Goal: Find specific page/section: Find specific page/section

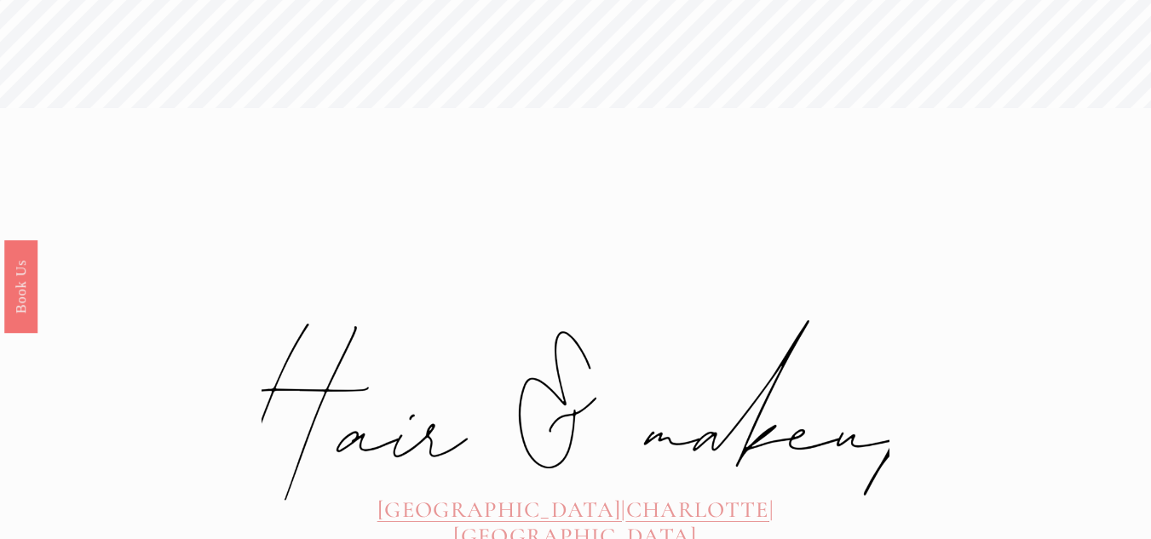
scroll to position [516, 0]
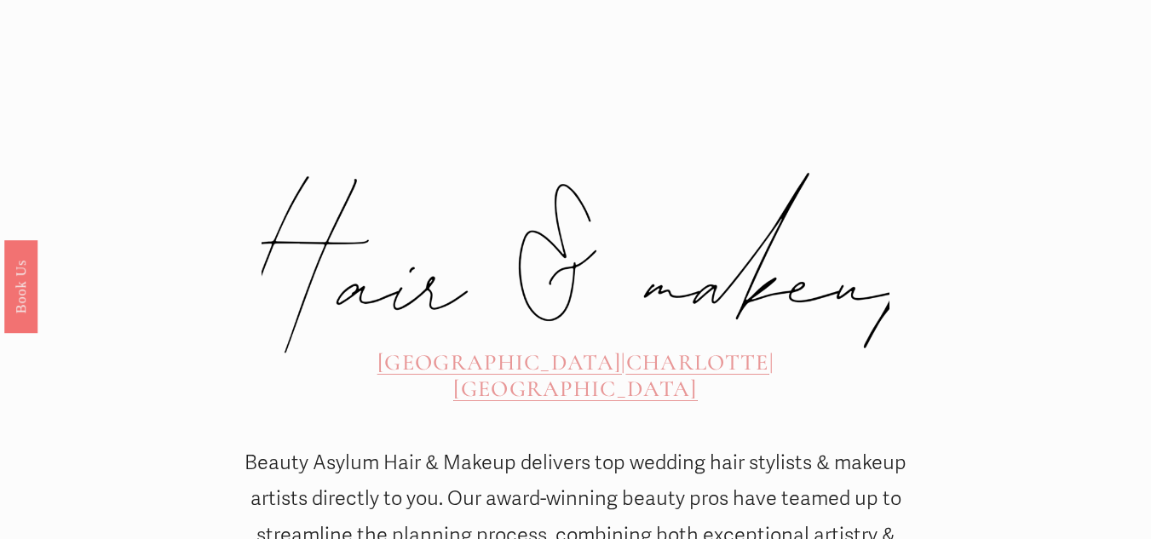
click at [626, 349] on span "CHARLOTTE" at bounding box center [697, 363] width 143 height 28
click at [698, 375] on span "[GEOGRAPHIC_DATA]" at bounding box center [575, 389] width 245 height 28
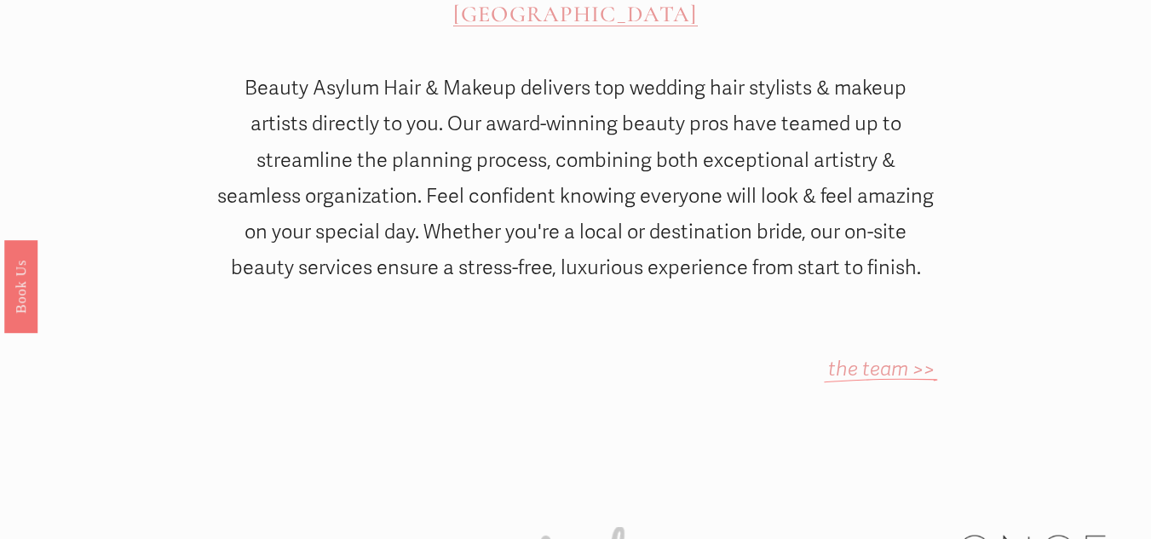
scroll to position [926, 0]
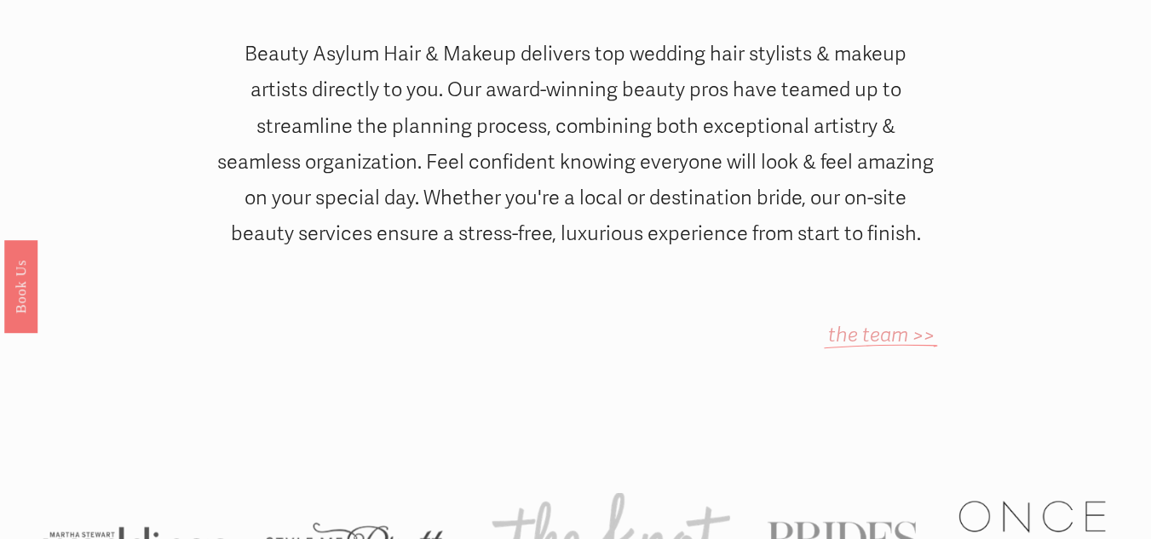
click at [871, 323] on em "the team >>" at bounding box center [881, 335] width 107 height 25
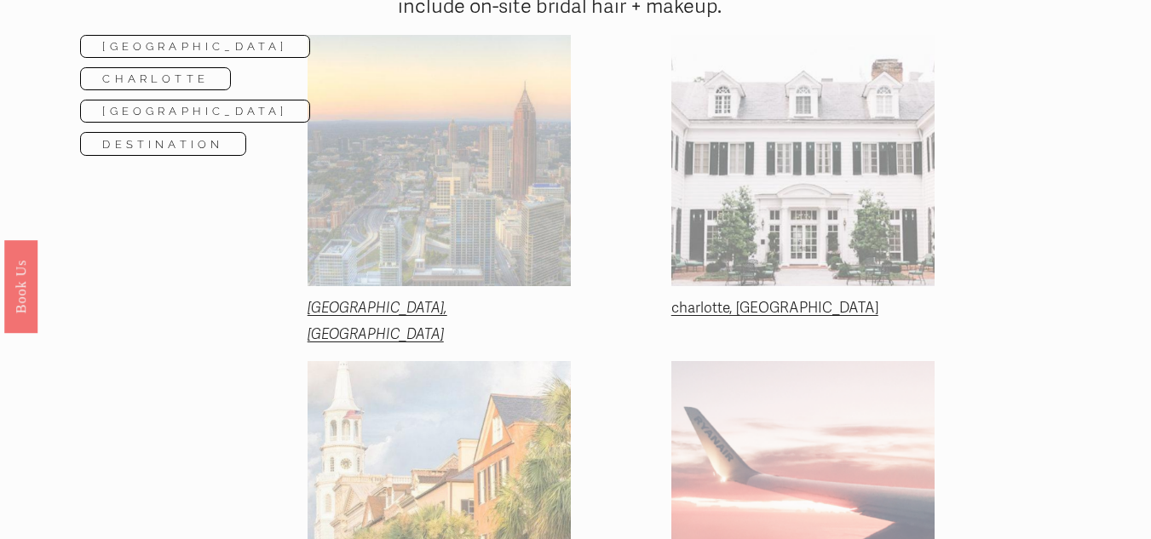
scroll to position [273, 0]
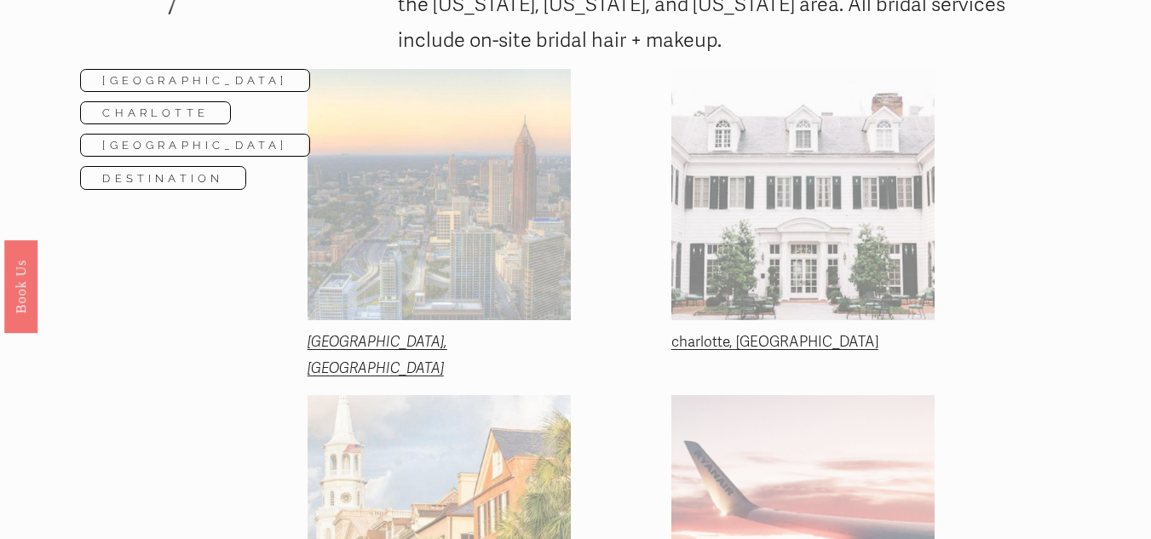
click at [332, 343] on em "[GEOGRAPHIC_DATA], [GEOGRAPHIC_DATA]" at bounding box center [378, 355] width 140 height 44
click at [687, 344] on link "charlotte, [GEOGRAPHIC_DATA]" at bounding box center [775, 342] width 207 height 18
click at [1107, 266] on div "[GEOGRAPHIC_DATA] Destination [GEOGRAPHIC_DATA] [GEOGRAPHIC_DATA] Headquartered…" at bounding box center [575, 346] width 1151 height 993
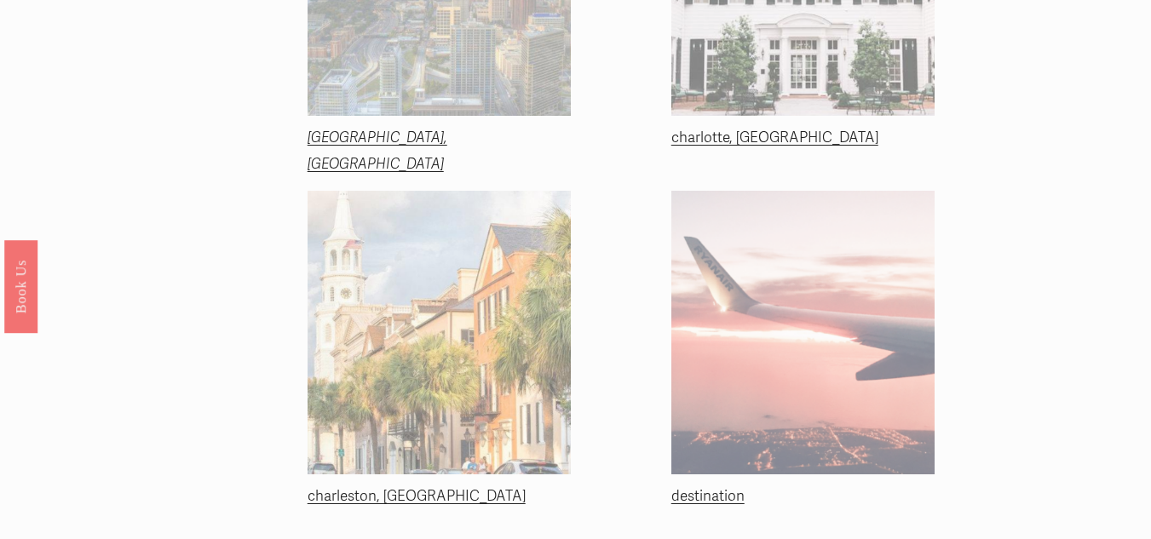
scroll to position [511, 0]
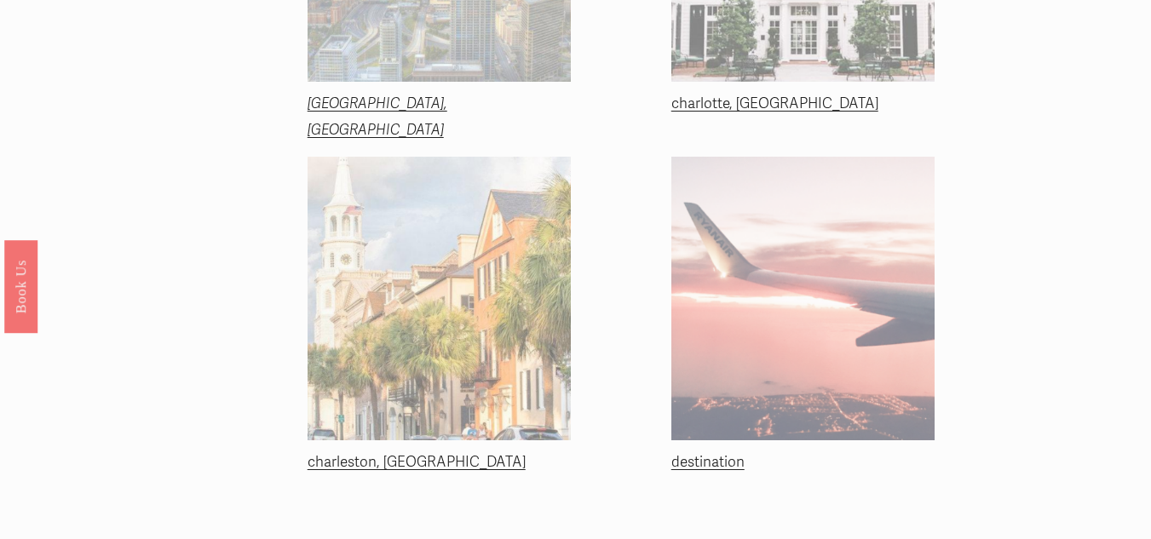
click at [343, 467] on link "charleston, [GEOGRAPHIC_DATA]" at bounding box center [417, 462] width 218 height 18
